Goal: Navigation & Orientation: Find specific page/section

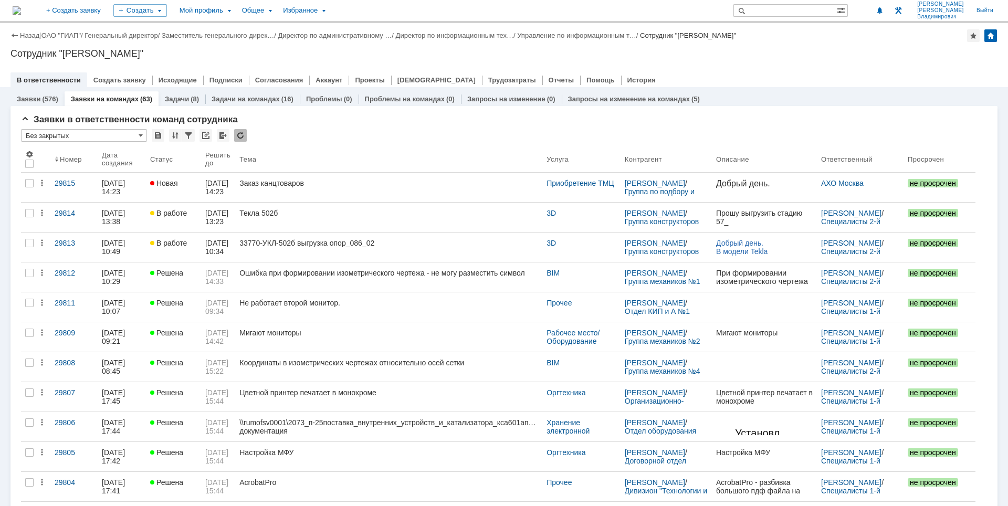
click at [819, 56] on div "Сотрудник "[PERSON_NAME]"" at bounding box center [503, 53] width 987 height 10
click at [590, 65] on div "Назад | ОАО "ГИАП" / Генеральный директор / Заместитель генерального дирек… / Д…" at bounding box center [504, 55] width 1008 height 64
click at [734, 72] on div at bounding box center [503, 69] width 987 height 8
click at [613, 67] on div at bounding box center [503, 69] width 987 height 8
click at [881, 57] on div "Сотрудник "[PERSON_NAME]"" at bounding box center [503, 53] width 987 height 10
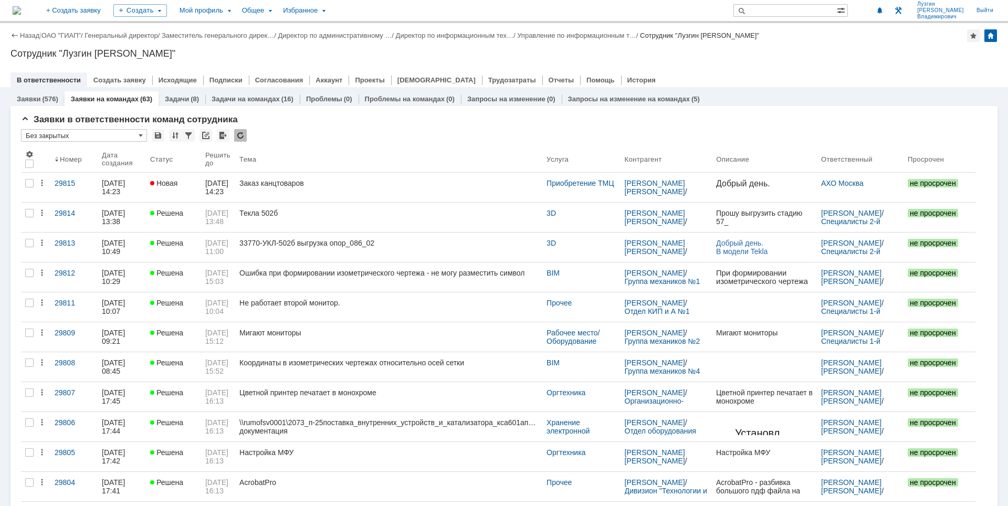
click at [857, 73] on div "В ответственности Создать заявку Исходящие Подписки Согласования Аккаунт Проект…" at bounding box center [503, 79] width 987 height 15
